Goal: Transaction & Acquisition: Purchase product/service

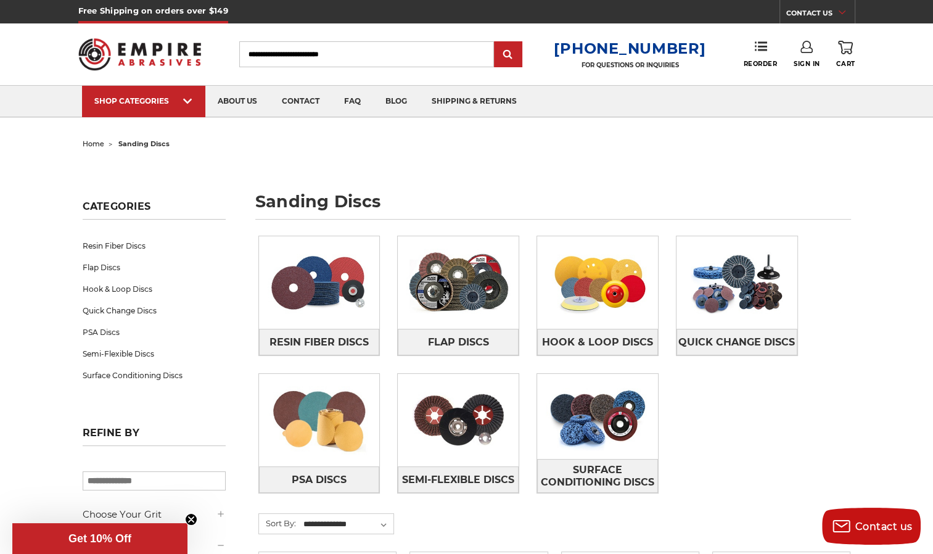
click at [385, 54] on input "Search" at bounding box center [366, 54] width 255 height 26
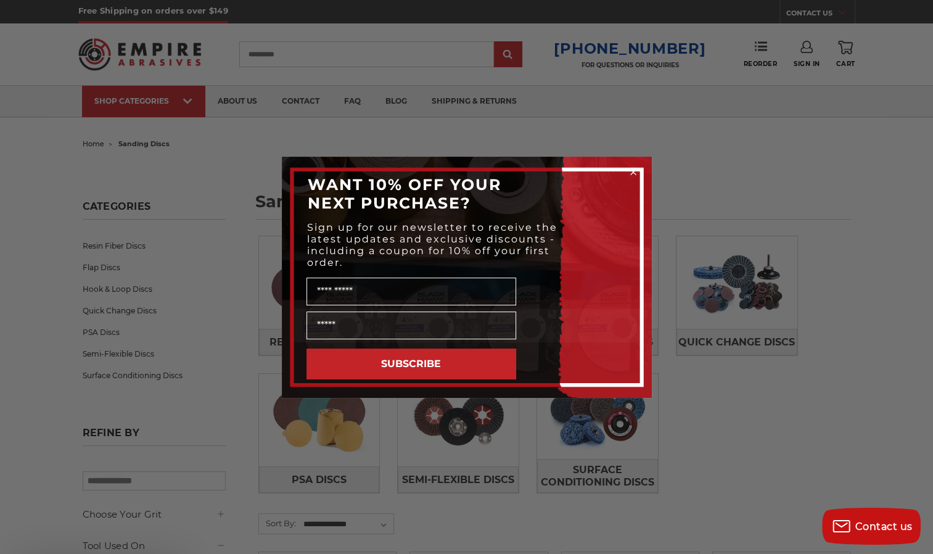
type input "**********"
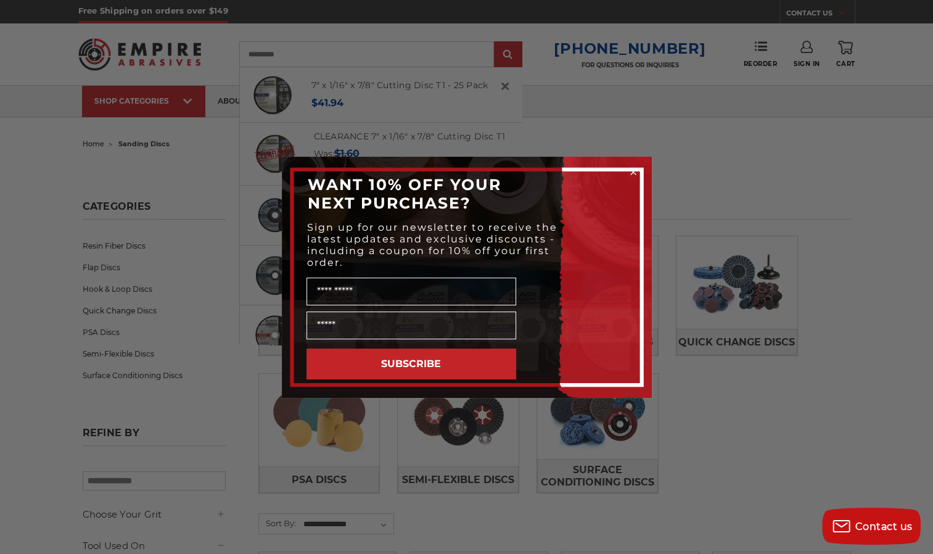
click at [634, 173] on circle "Close dialog" at bounding box center [633, 172] width 12 height 12
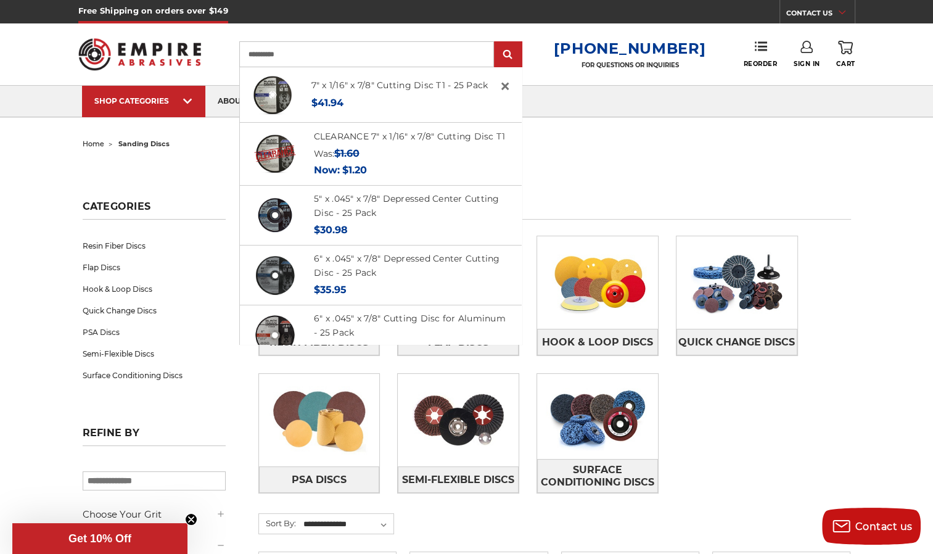
click at [515, 58] on input "submit" at bounding box center [508, 55] width 25 height 25
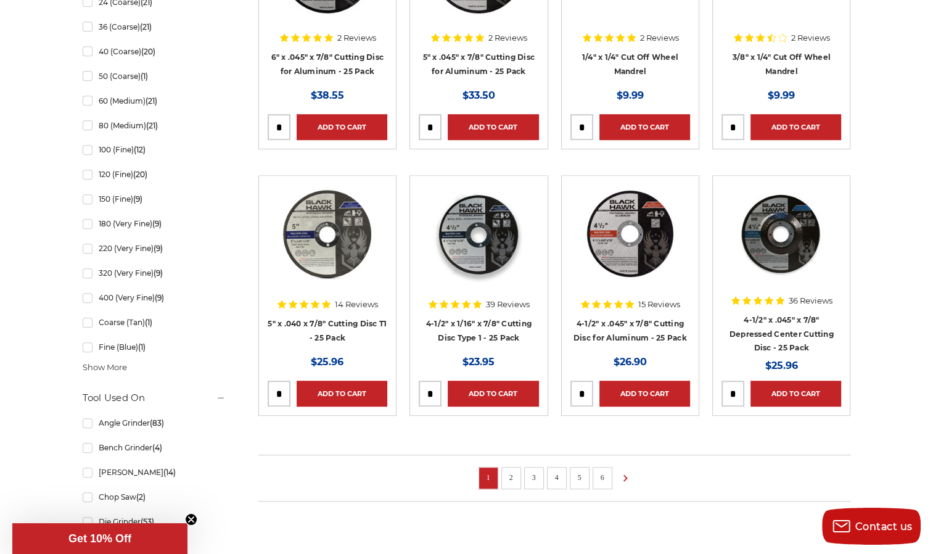
scroll to position [699, 0]
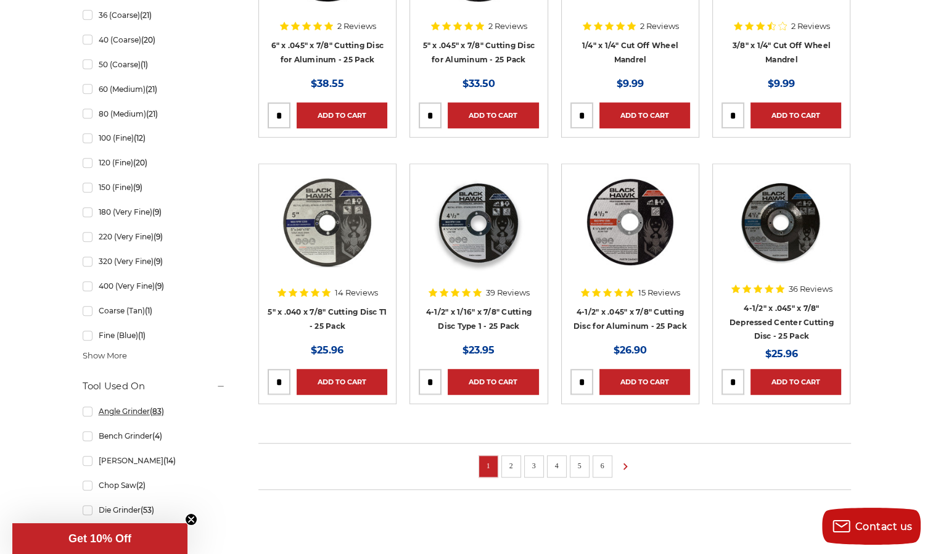
click at [89, 411] on link "Angle Grinder (83)" at bounding box center [154, 411] width 143 height 22
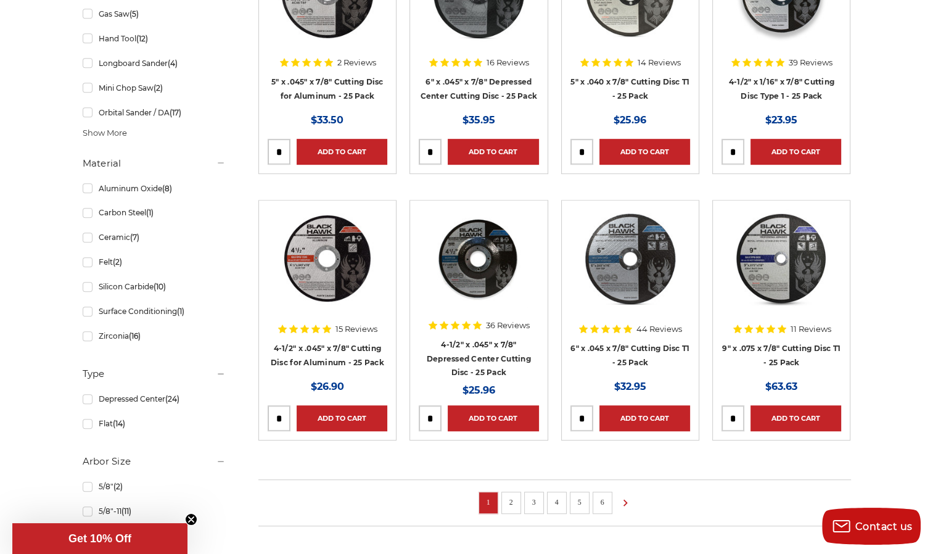
scroll to position [666, 0]
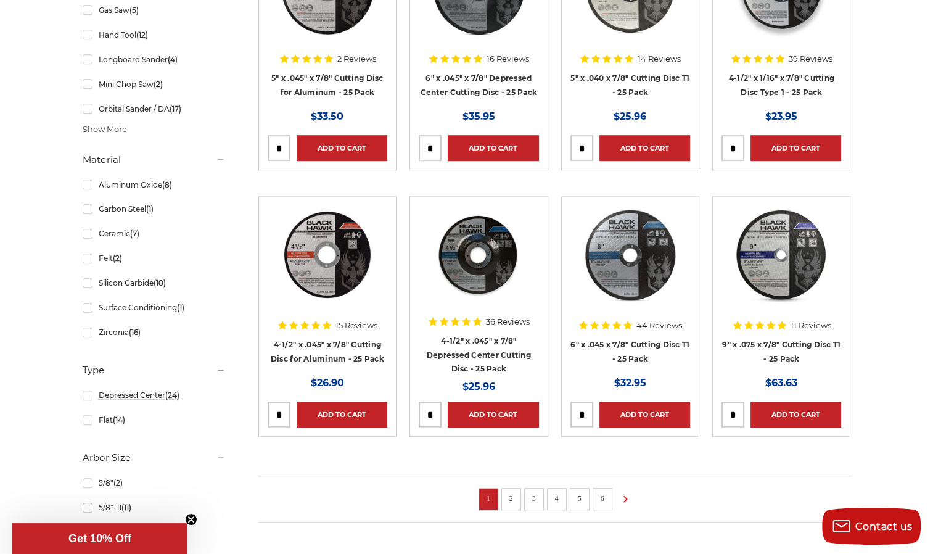
click at [89, 395] on link "Depressed Center (24)" at bounding box center [154, 395] width 143 height 22
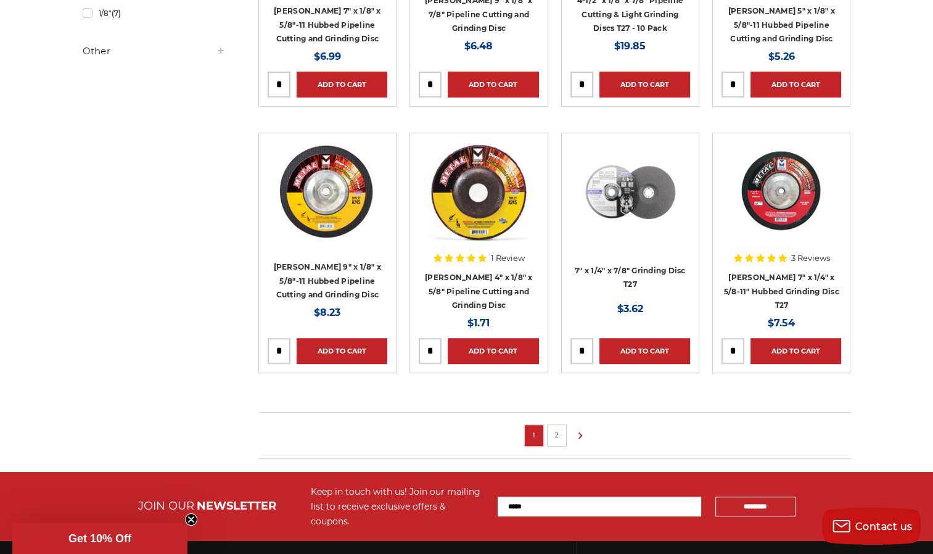
scroll to position [732, 0]
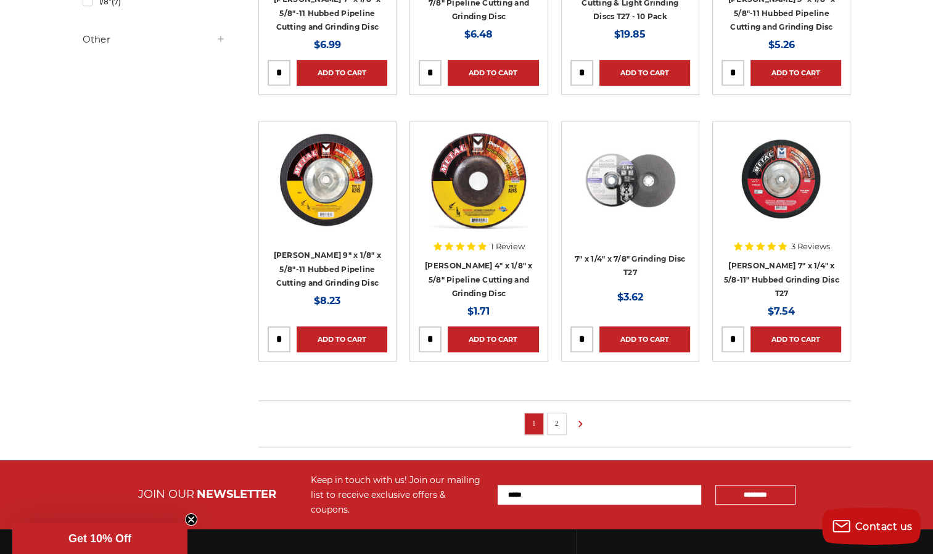
click at [555, 423] on link "2" at bounding box center [557, 423] width 12 height 14
